Goal: Transaction & Acquisition: Purchase product/service

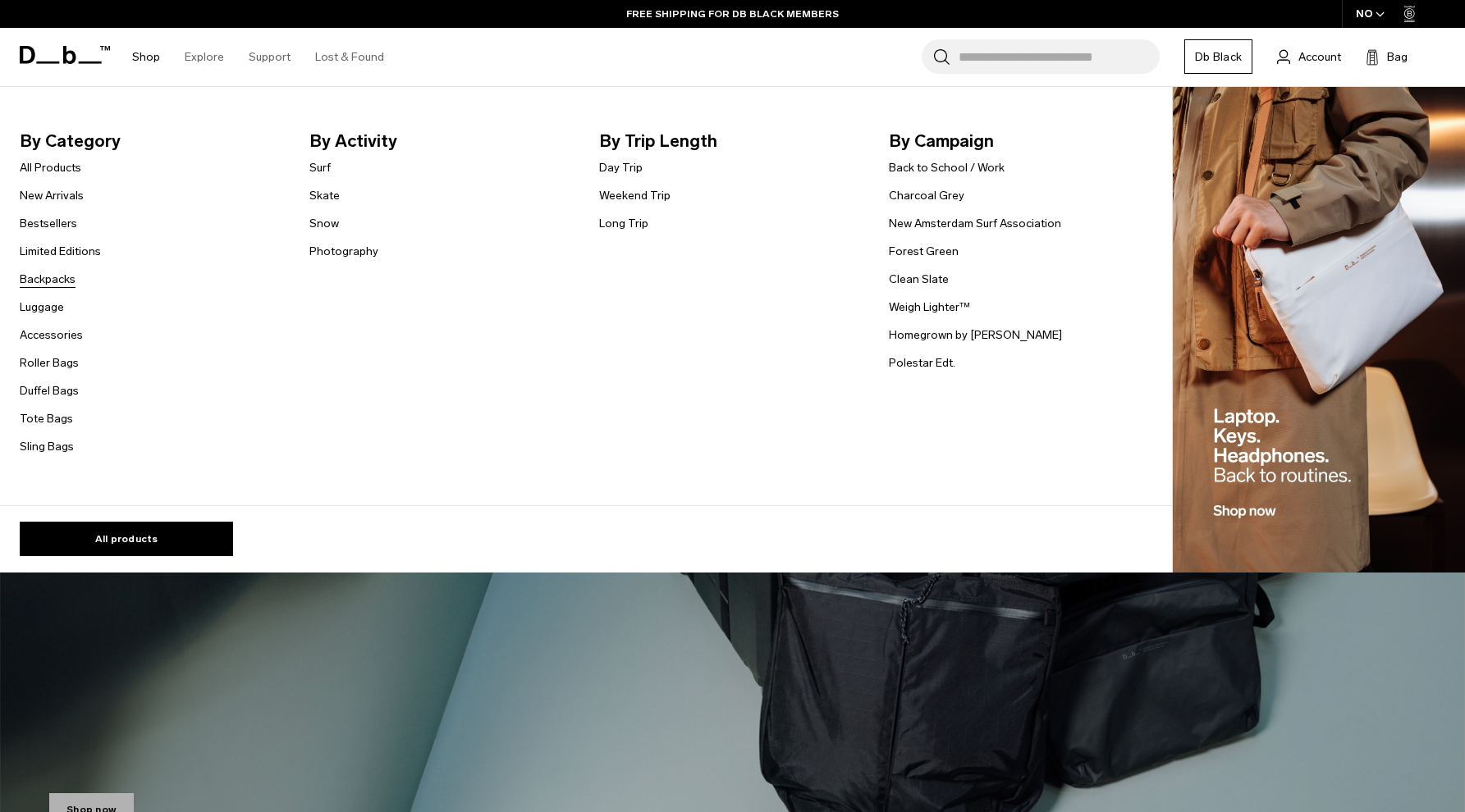
click at [38, 278] on link "Backpacks" at bounding box center [47, 279] width 56 height 17
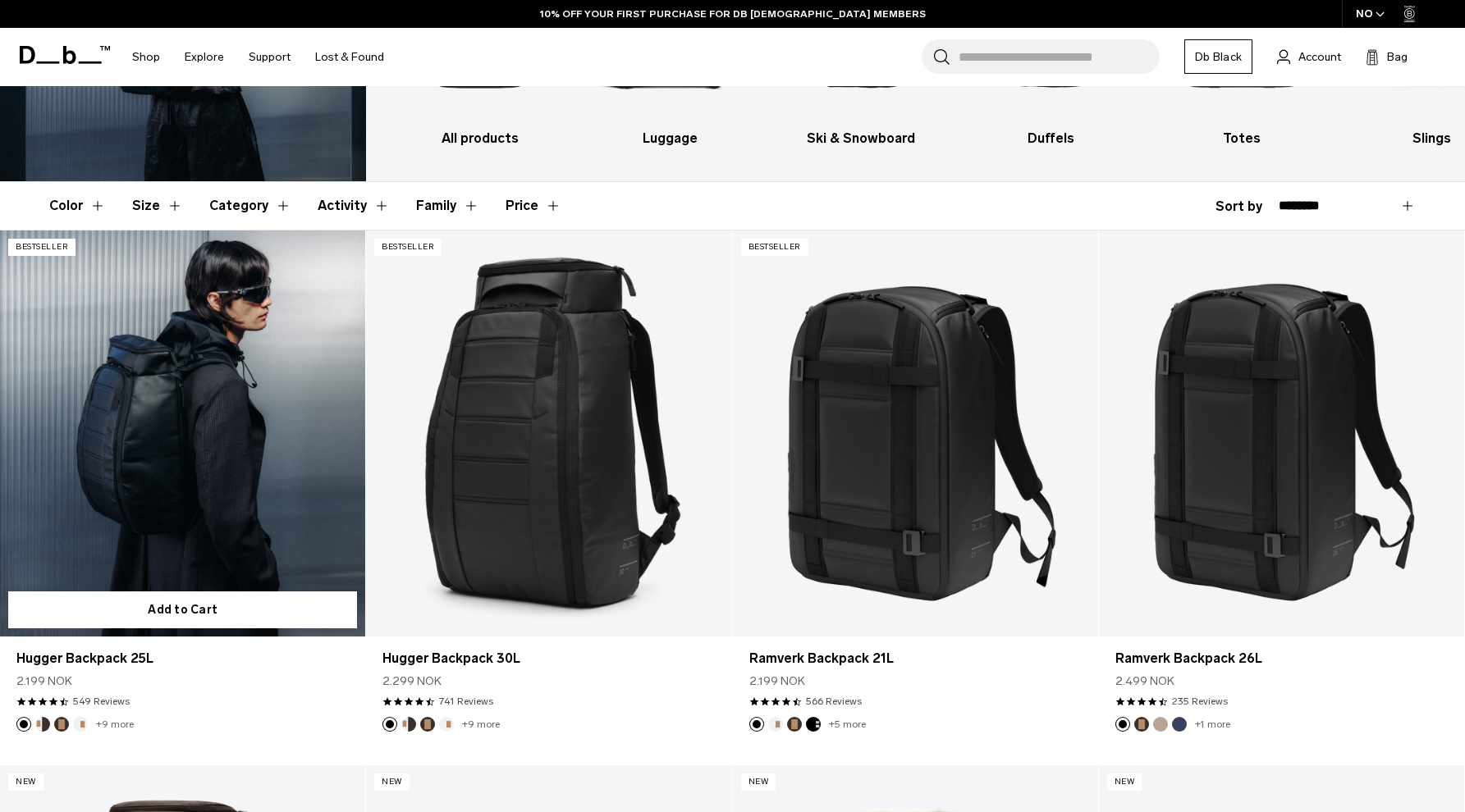
click at [113, 519] on link "Hugger Backpack 25L" at bounding box center [182, 434] width 365 height 406
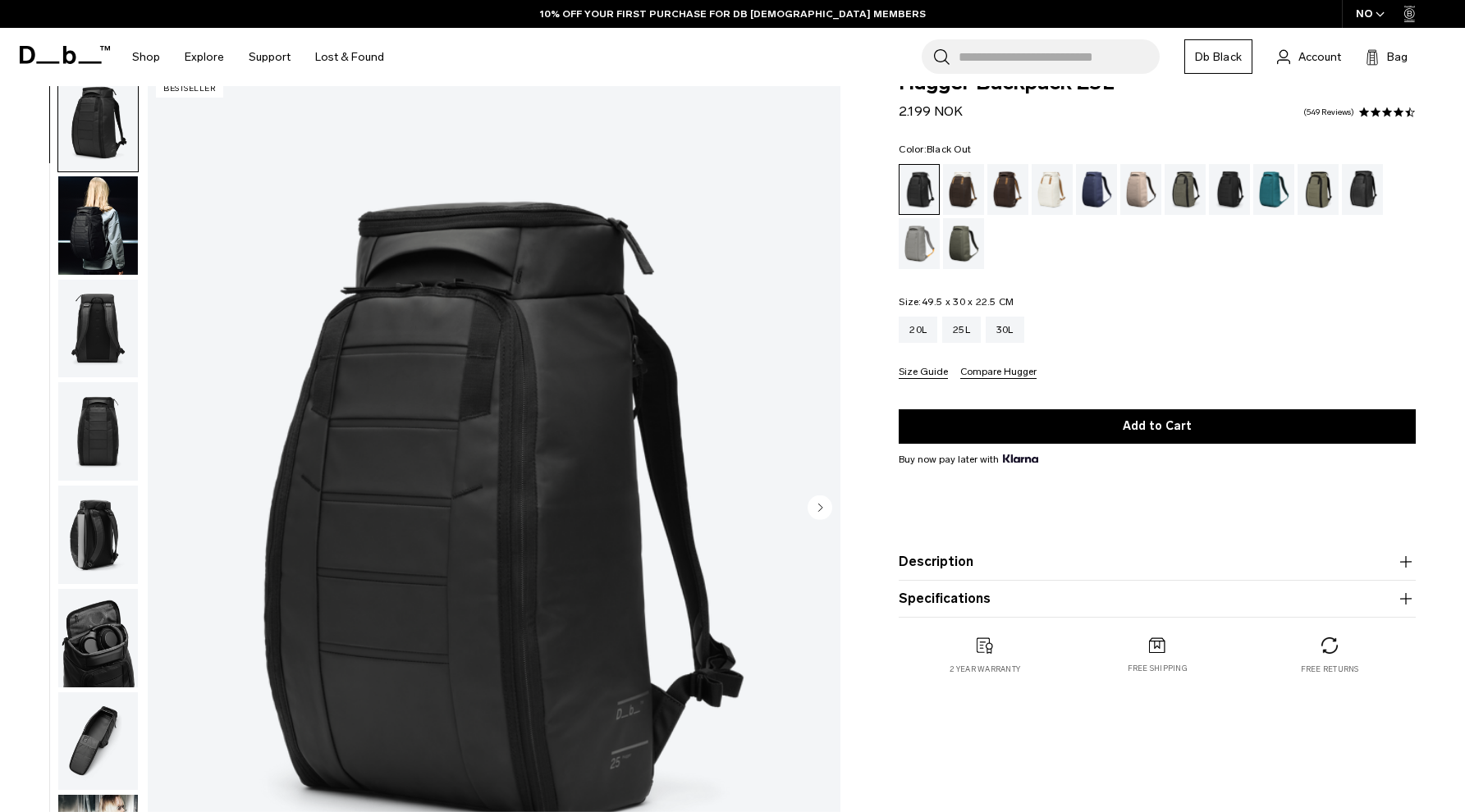
click at [117, 630] on img "button" at bounding box center [97, 637] width 80 height 98
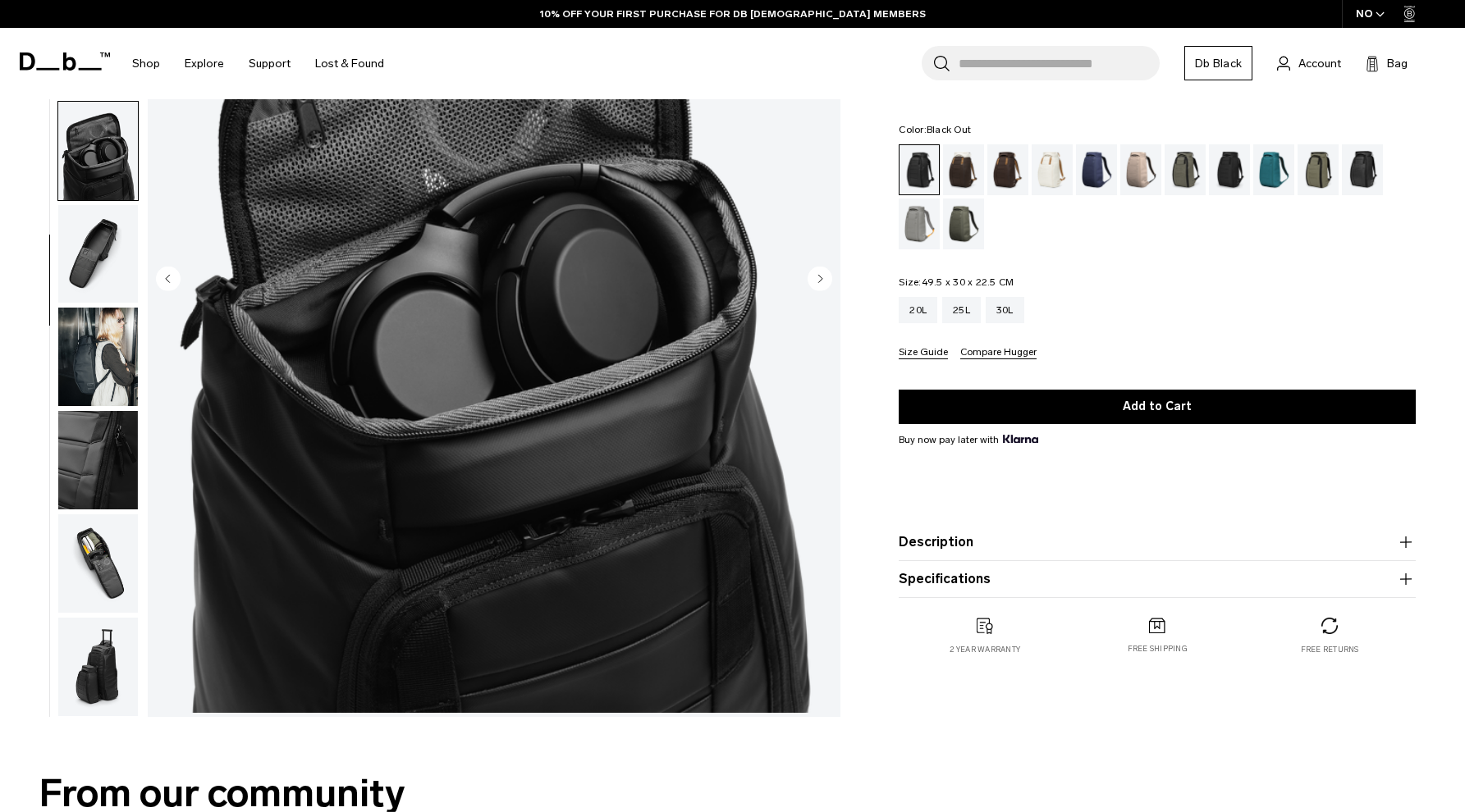
scroll to position [273, 0]
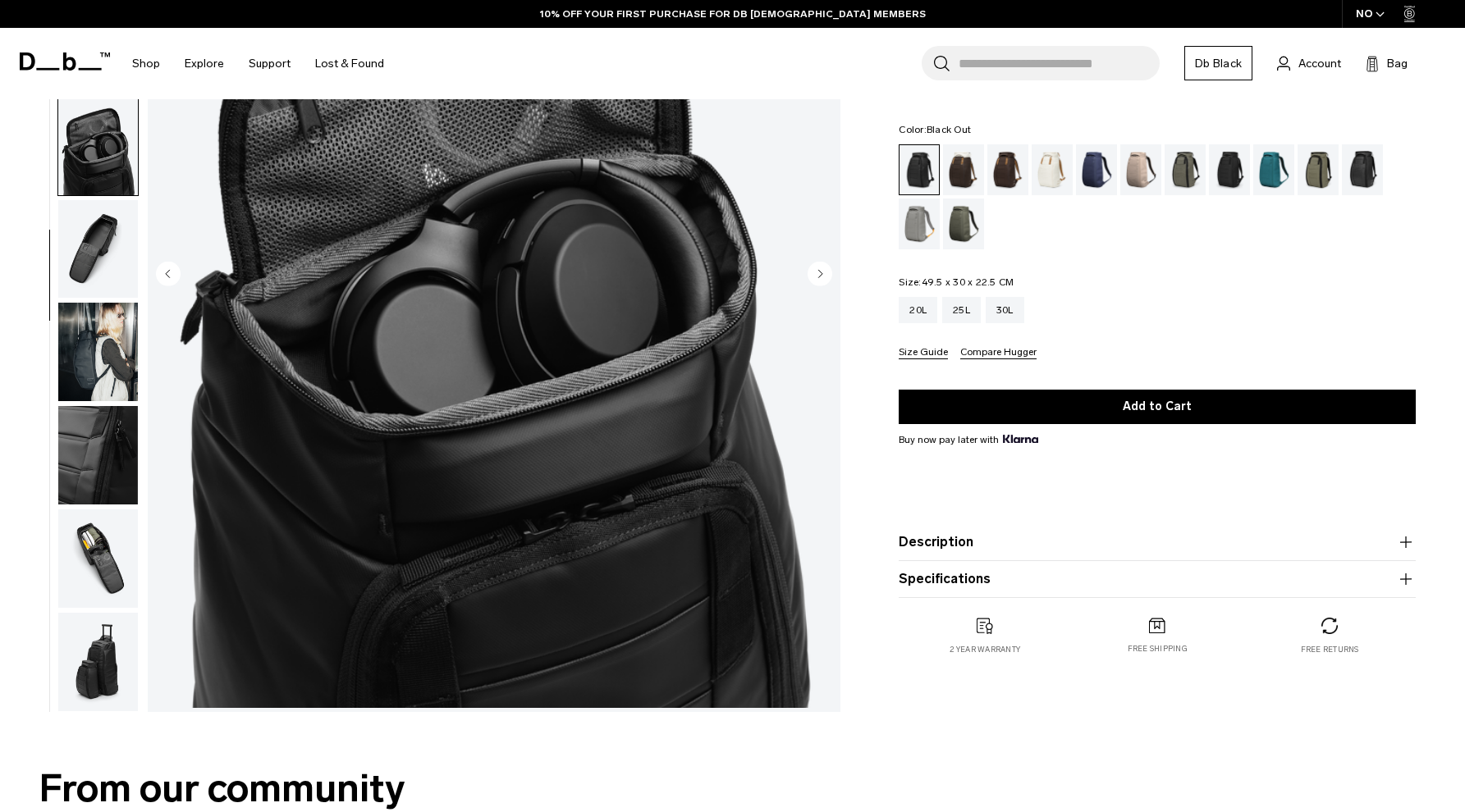
click at [105, 554] on img "button" at bounding box center [97, 558] width 80 height 98
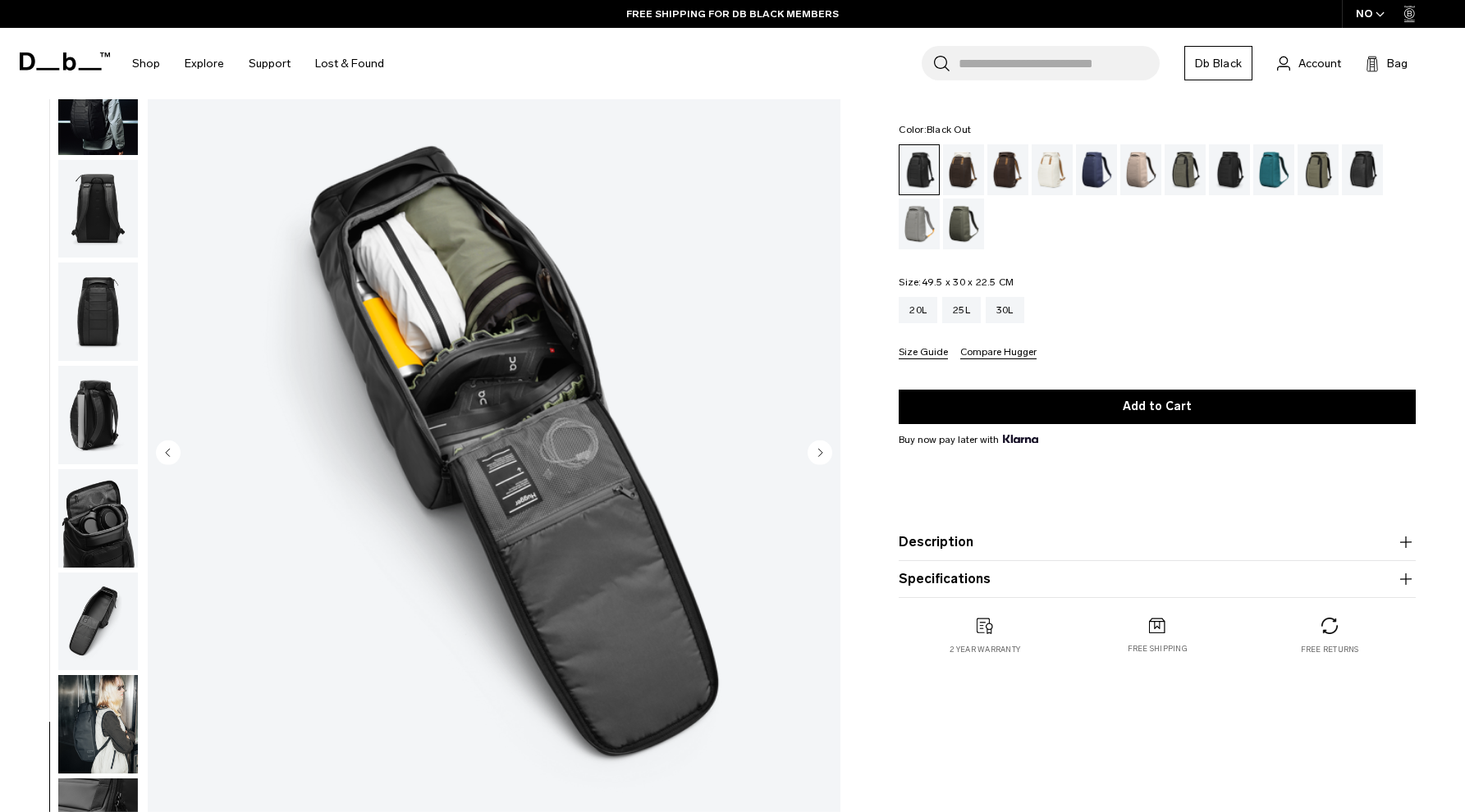
scroll to position [105, 0]
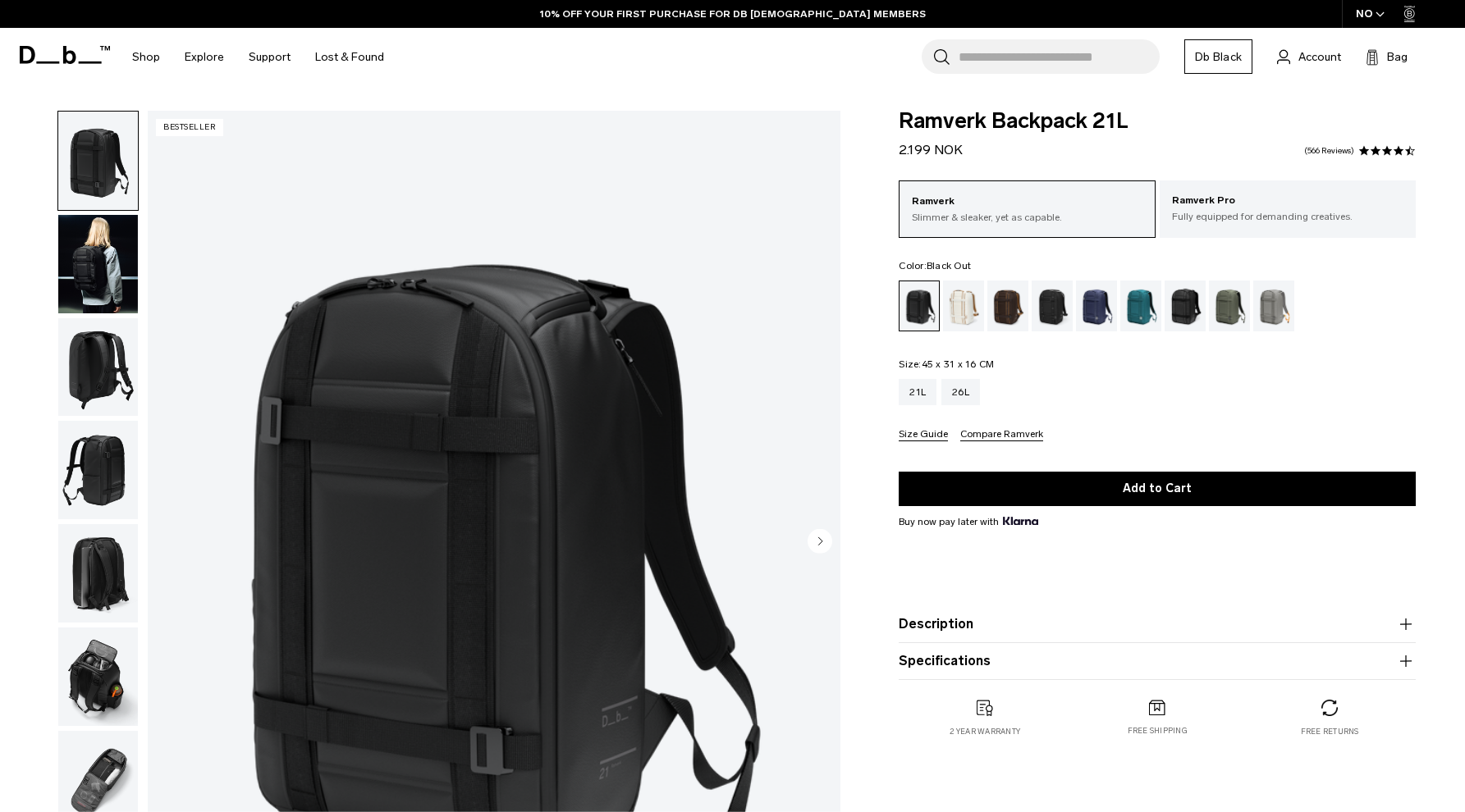
click at [102, 685] on img "button" at bounding box center [97, 676] width 80 height 98
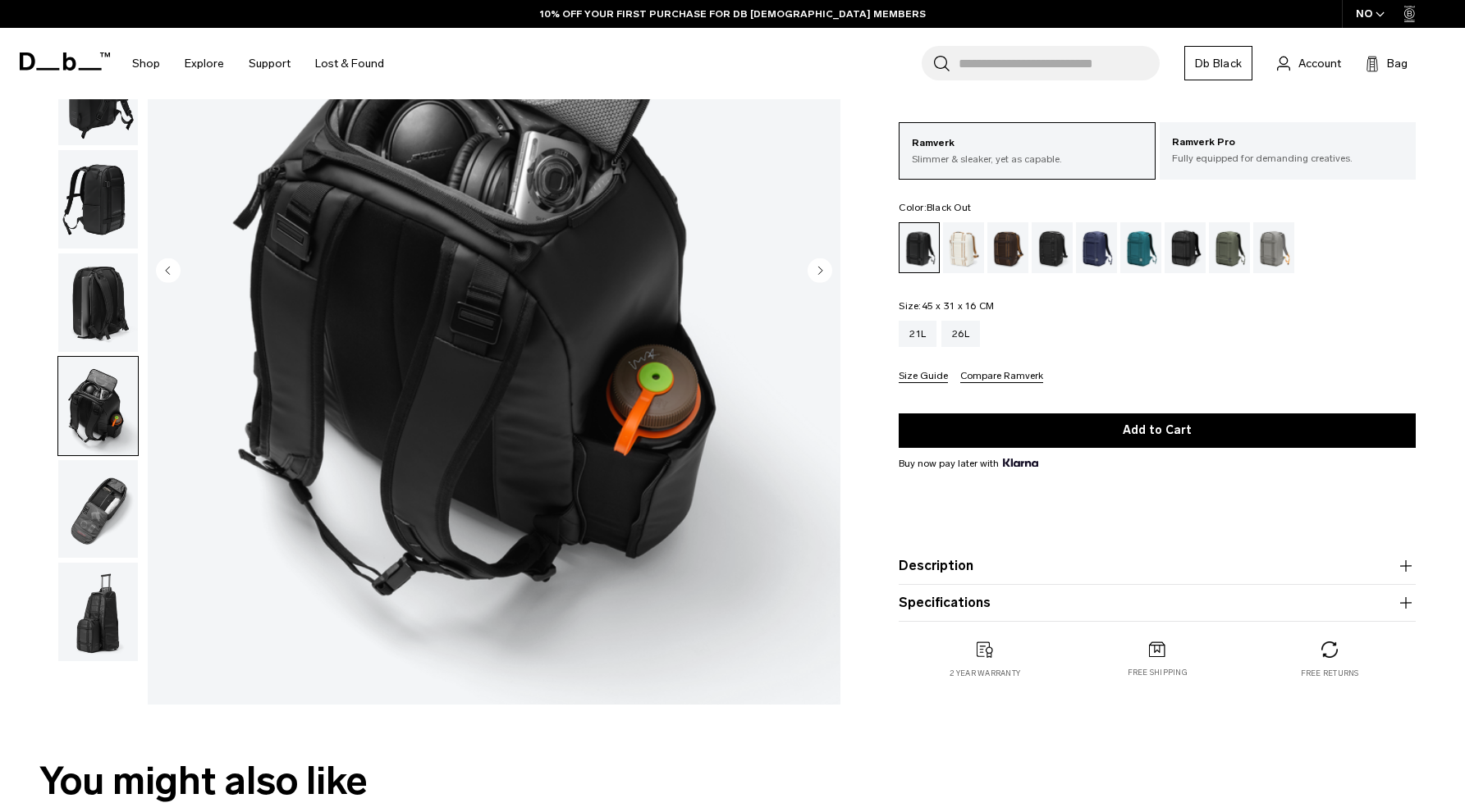
scroll to position [273, 0]
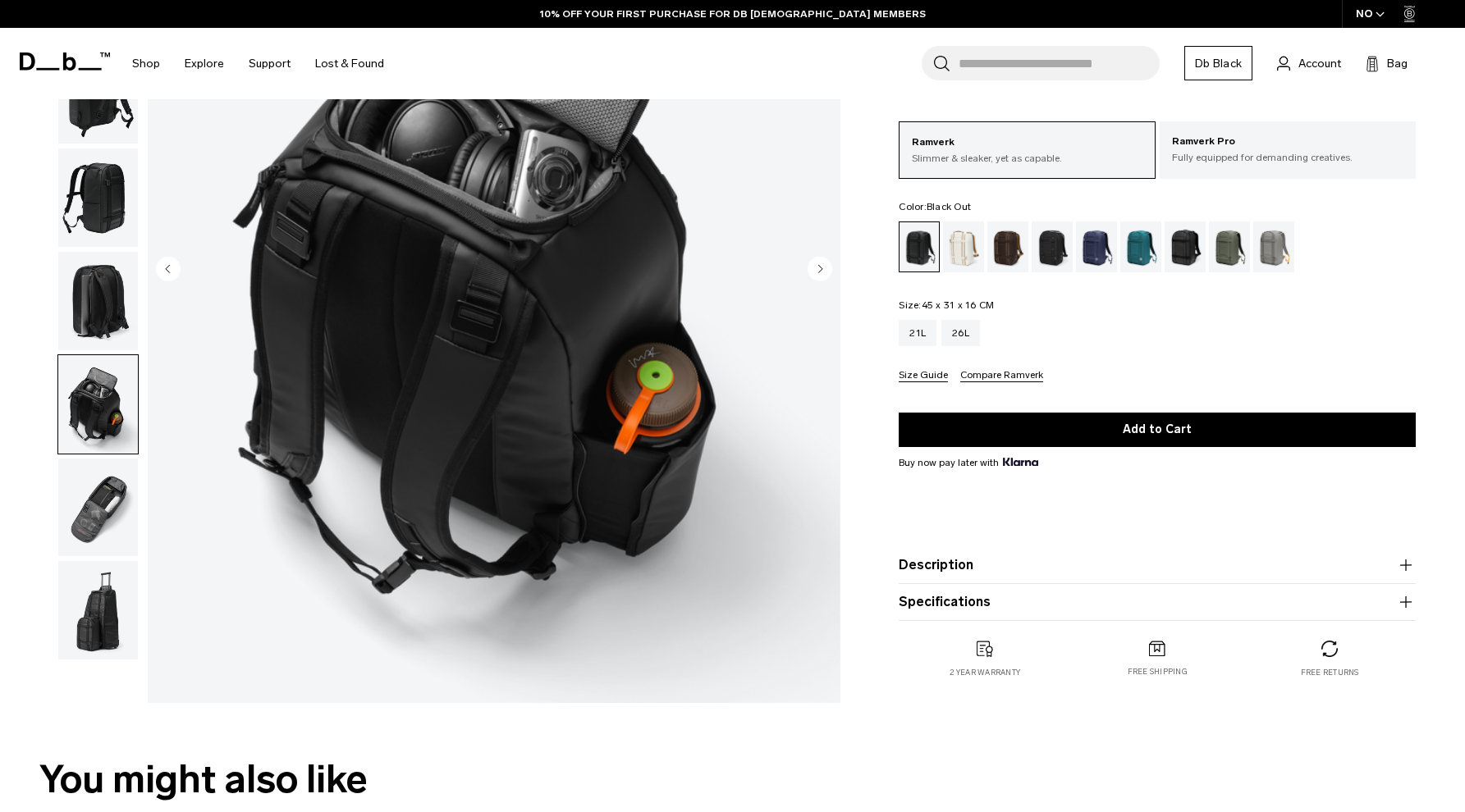
click at [111, 511] on img "button" at bounding box center [97, 507] width 80 height 98
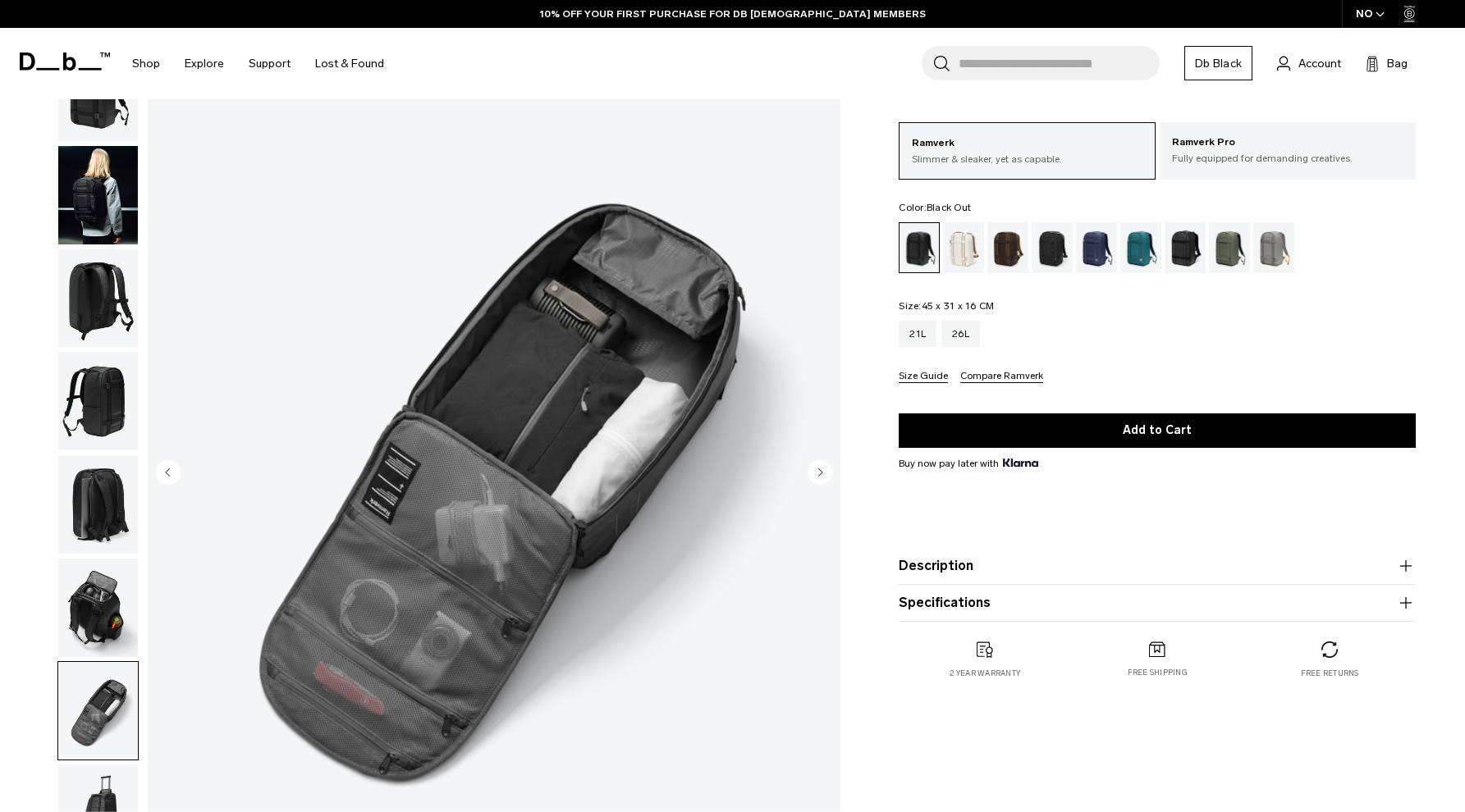
scroll to position [53, 0]
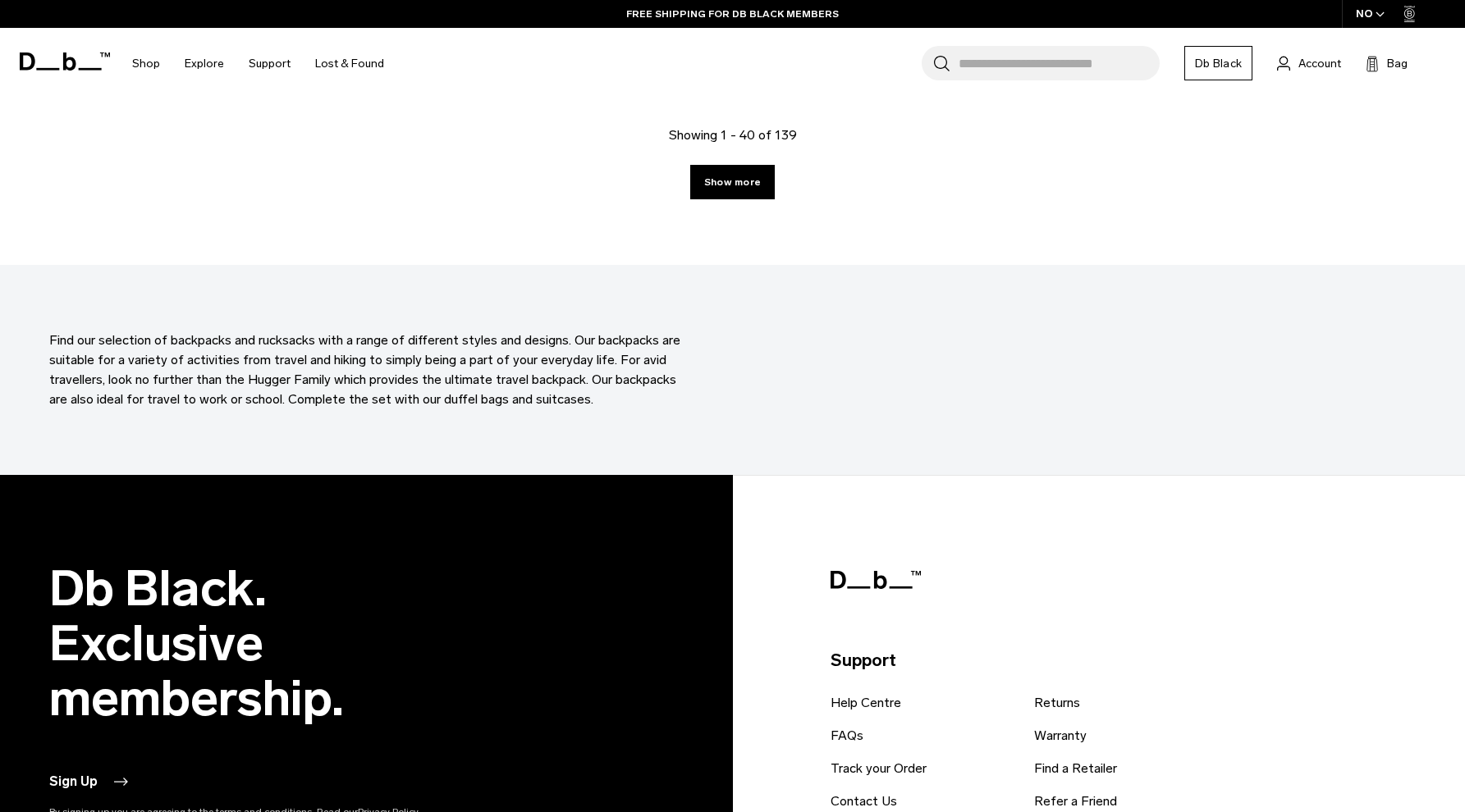
scroll to position [5691, 0]
